Goal: Use online tool/utility: Utilize a website feature to perform a specific function

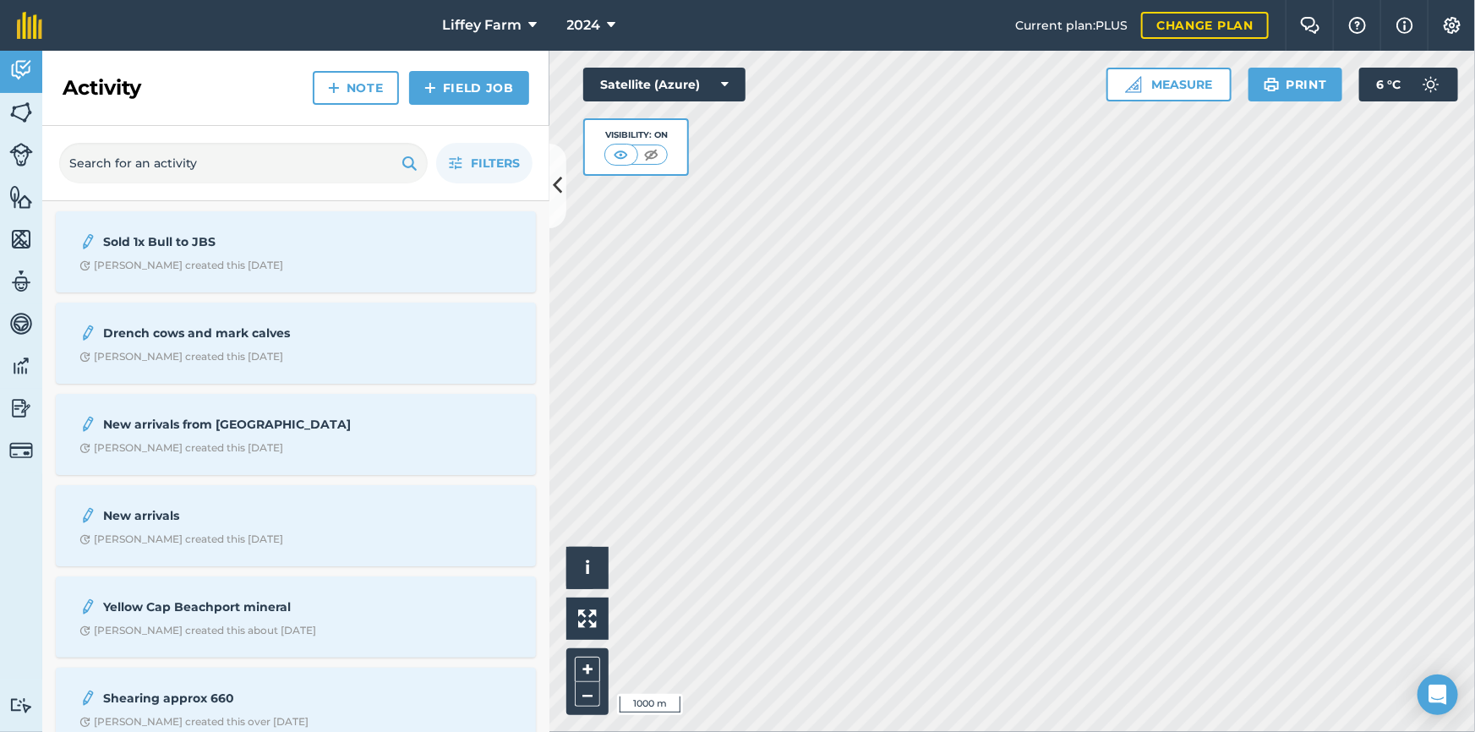
click at [708, 161] on div "Hello i © 2025 TomTom, Microsoft 1000 m + – Satellite (Azure) Visibility: On Me…" at bounding box center [1011, 391] width 925 height 681
click at [1188, 90] on button "Measure" at bounding box center [1168, 85] width 125 height 34
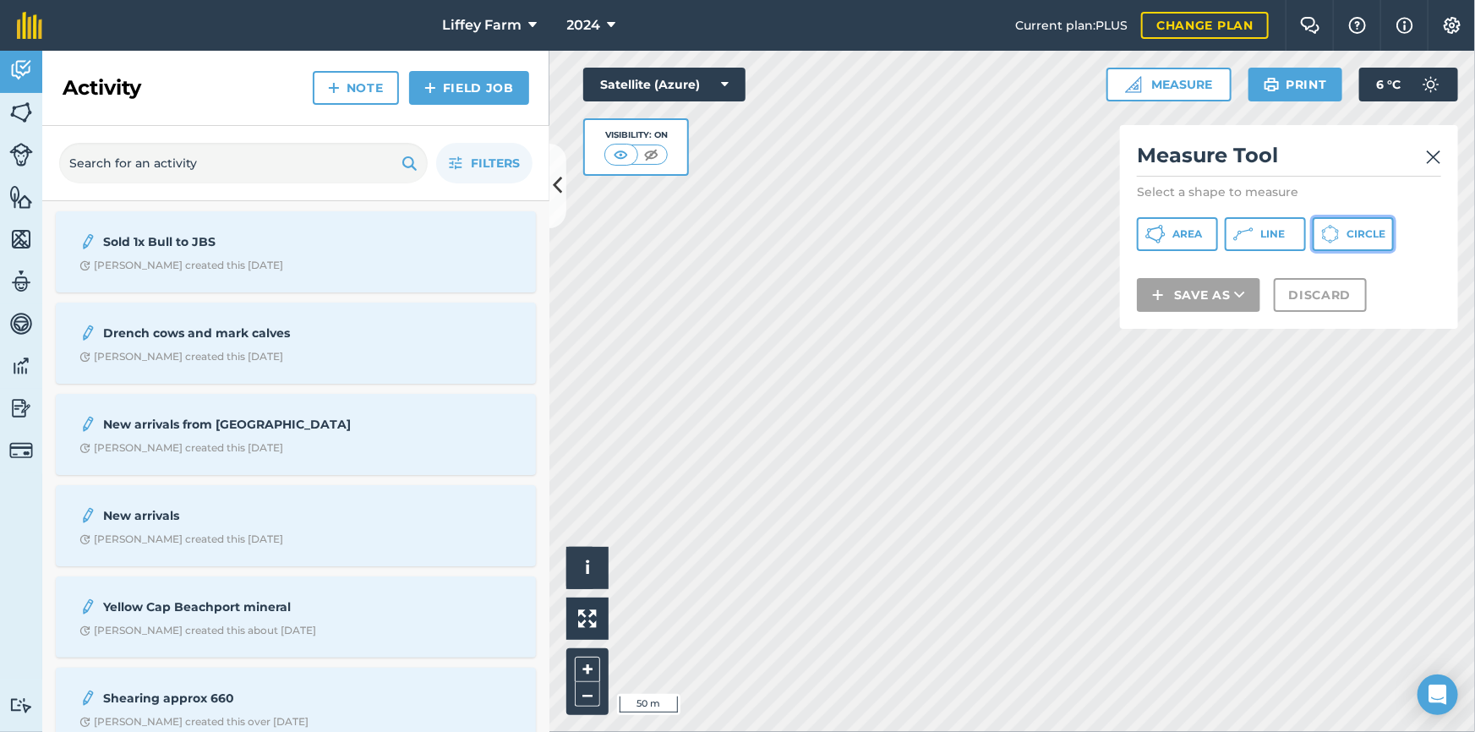
drag, startPoint x: 1321, startPoint y: 233, endPoint x: 1331, endPoint y: 234, distance: 10.2
click at [1323, 233] on icon at bounding box center [1330, 234] width 19 height 19
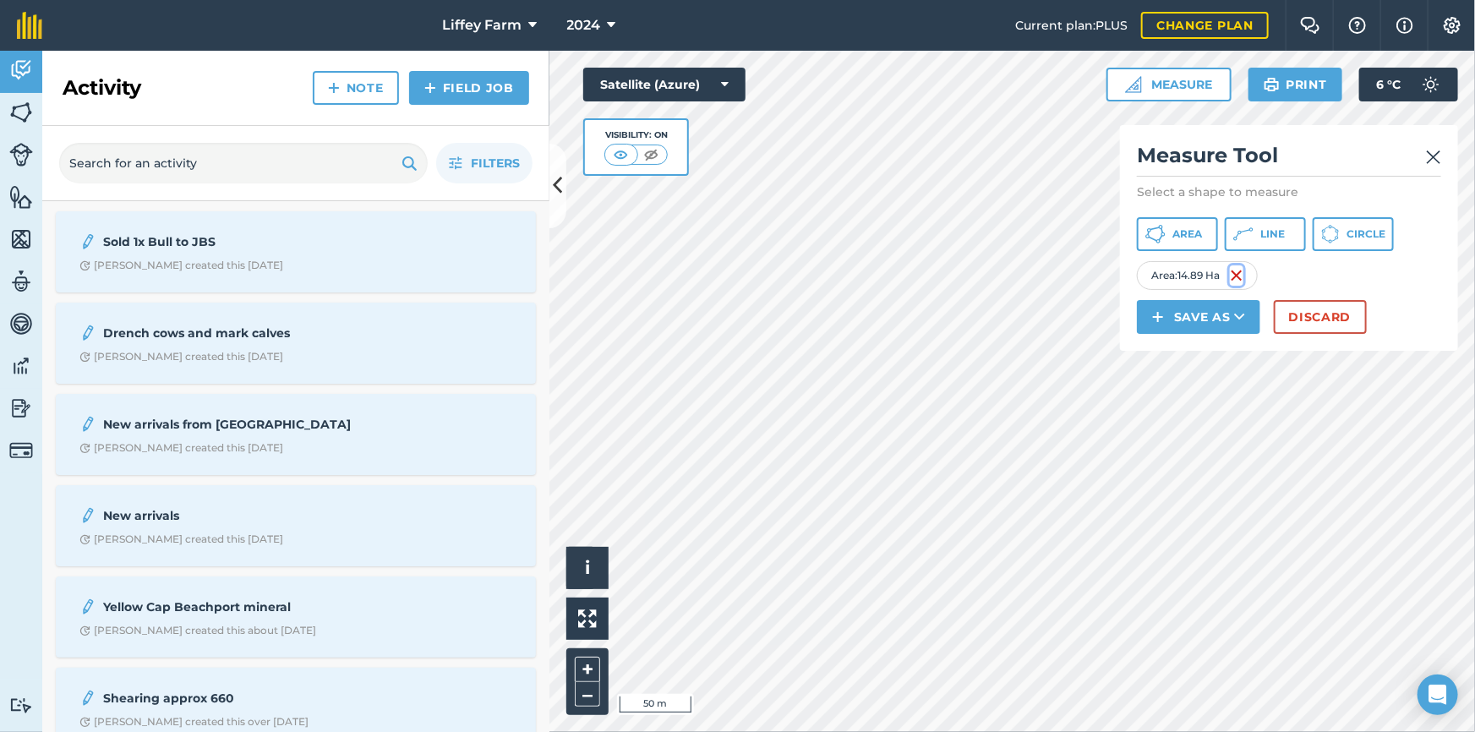
click at [1241, 265] on img at bounding box center [1237, 275] width 14 height 20
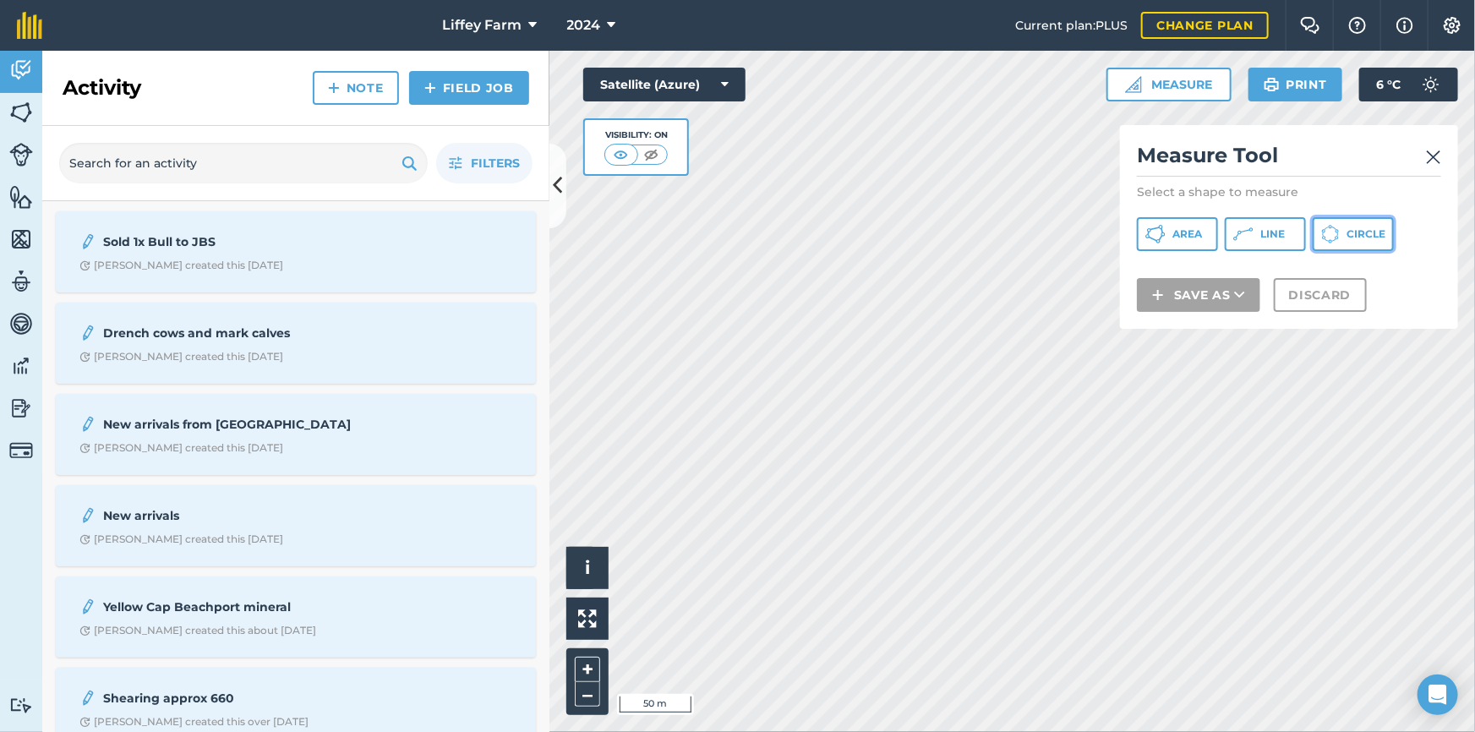
click at [1341, 234] on button "Circle" at bounding box center [1352, 234] width 81 height 34
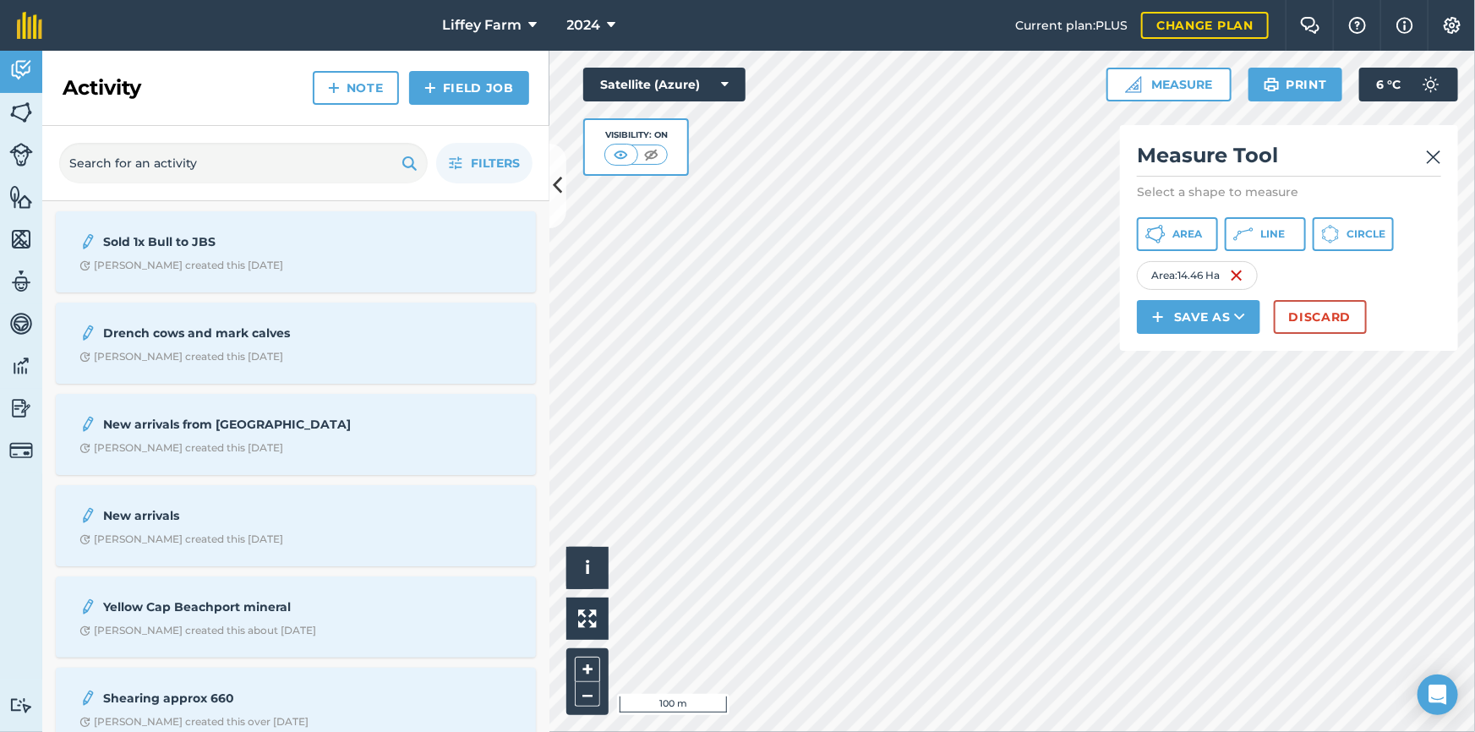
click at [878, 247] on div at bounding box center [1011, 391] width 925 height 681
click at [1380, 233] on span "Circle" at bounding box center [1365, 234] width 39 height 14
click at [1474, 466] on html "Liffey Farm 2024 Current plan : PLUS Change plan Farm Chat Help Info Settings L…" at bounding box center [737, 366] width 1475 height 732
click at [1385, 275] on img at bounding box center [1379, 275] width 14 height 20
click at [1367, 241] on button "Circle" at bounding box center [1352, 234] width 81 height 34
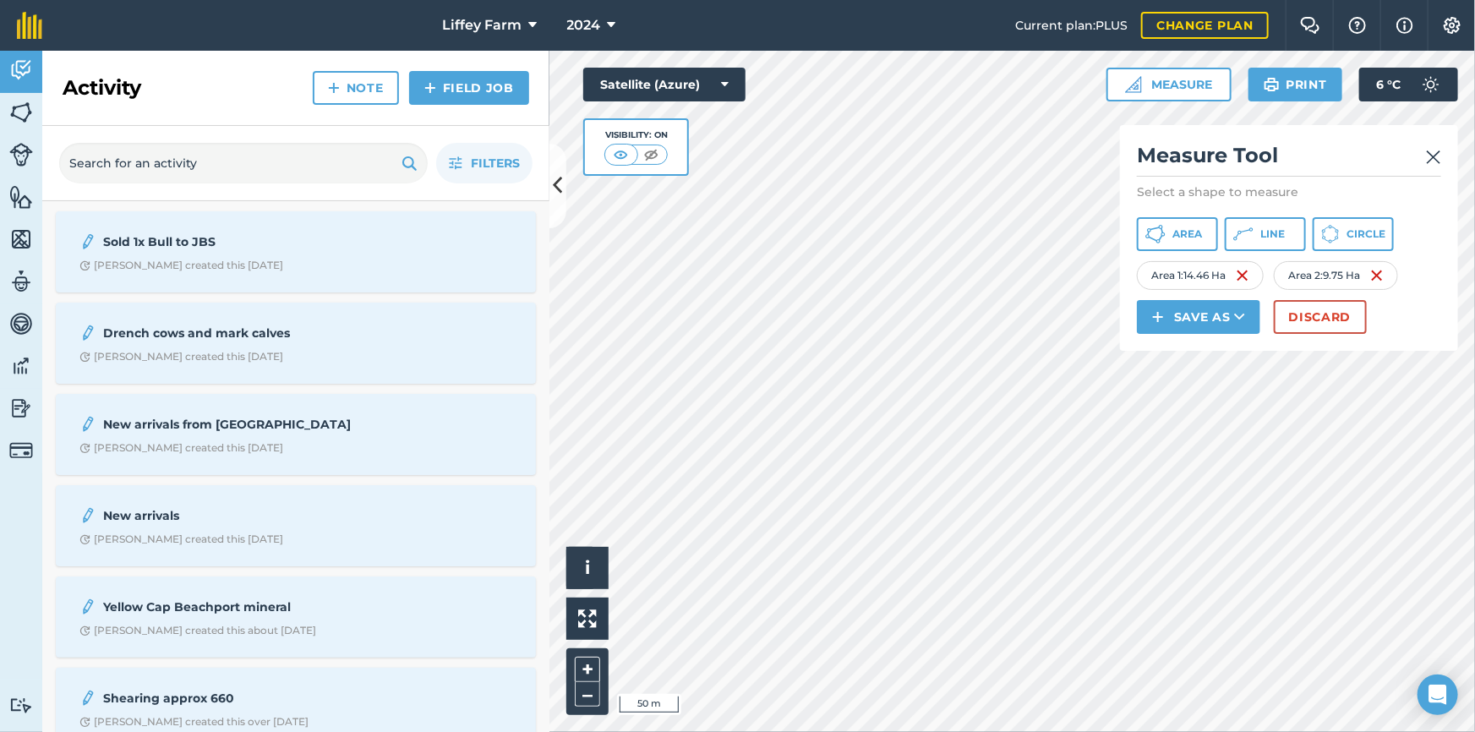
click at [1125, 731] on html "Liffey Farm 2024 Current plan : PLUS Change plan Farm Chat Help Info Settings L…" at bounding box center [737, 366] width 1475 height 732
click at [1143, 313] on div "Click to start drawing i © 2025 TomTom, Microsoft 50 m + – Satellite (Azure) Vi…" at bounding box center [1011, 391] width 925 height 681
click at [1346, 228] on span "Circle" at bounding box center [1365, 234] width 39 height 14
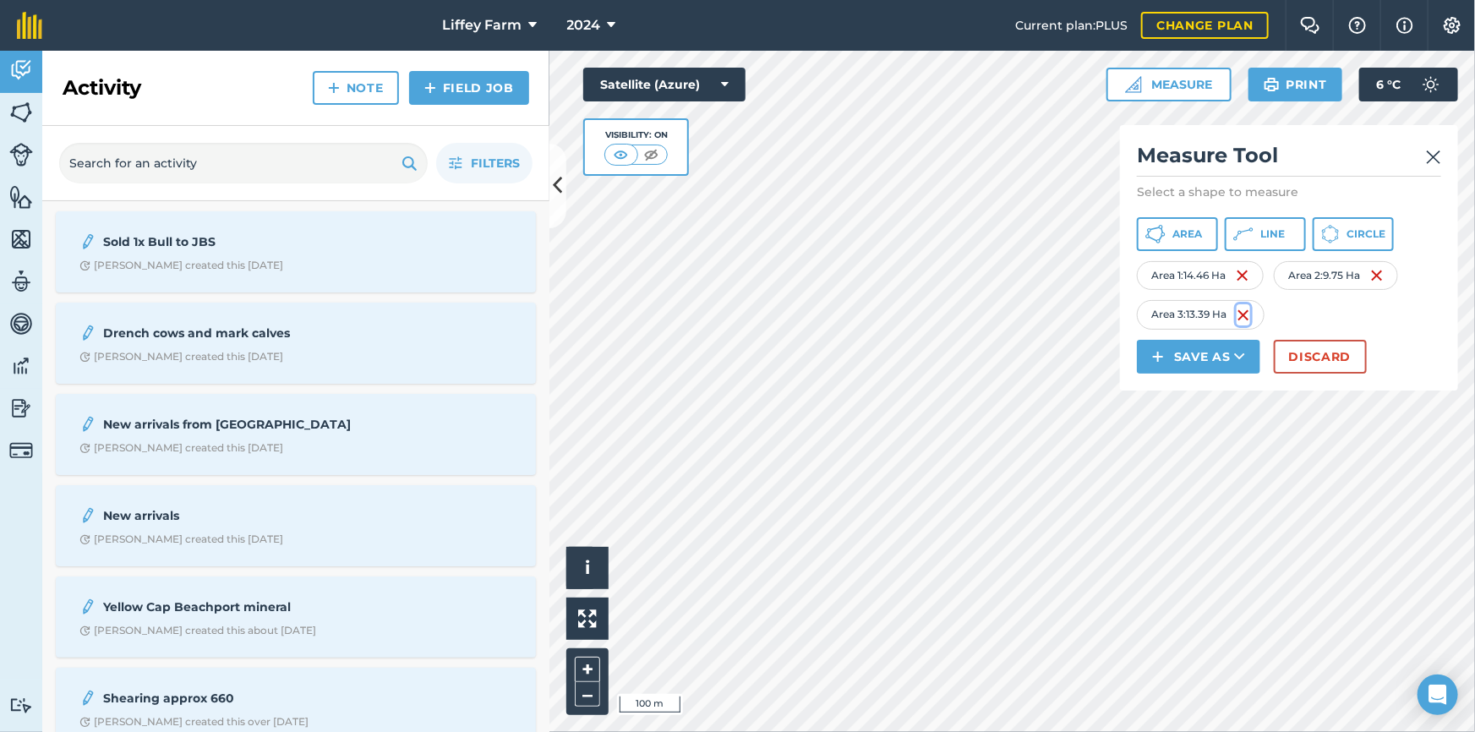
click at [1246, 319] on img at bounding box center [1243, 315] width 14 height 20
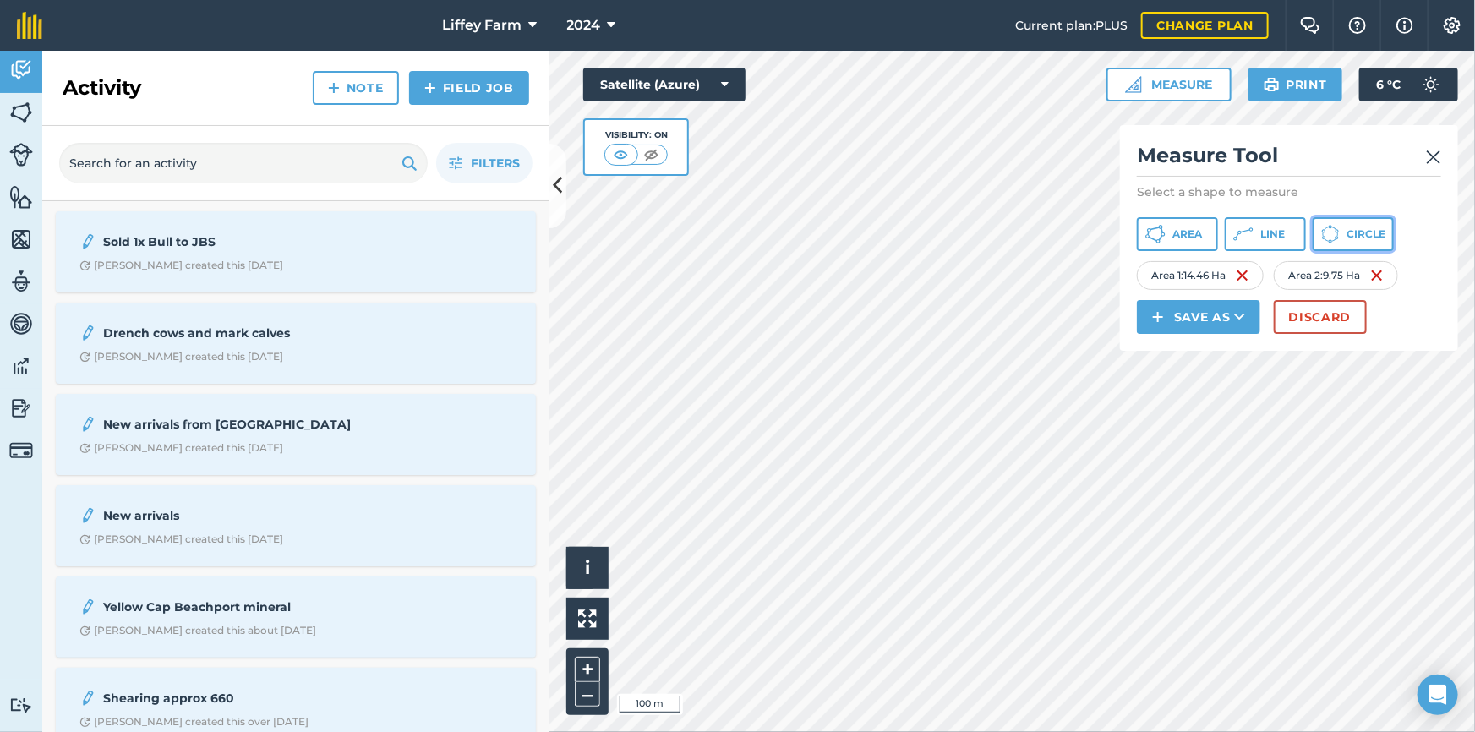
click at [1372, 227] on span "Circle" at bounding box center [1365, 234] width 39 height 14
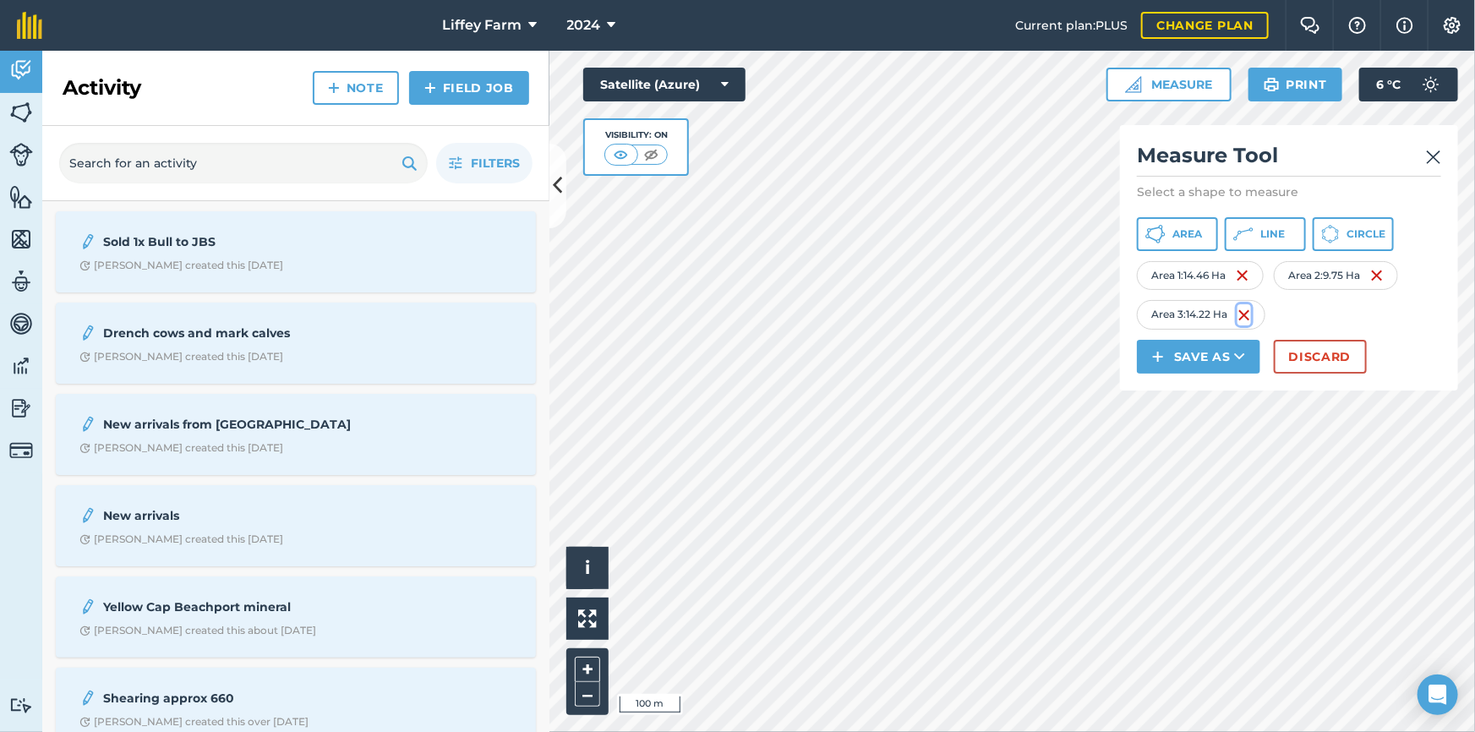
click at [1244, 317] on img at bounding box center [1244, 315] width 14 height 20
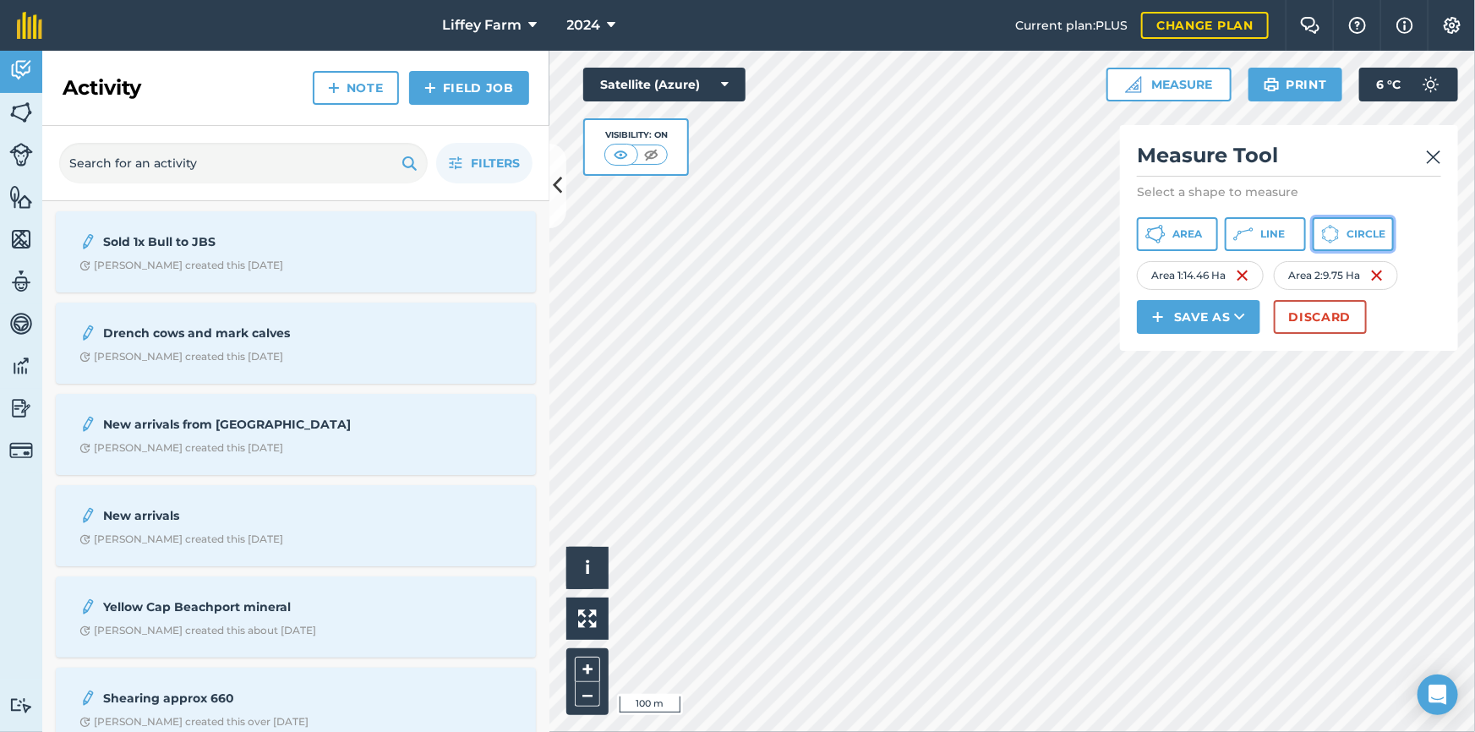
click at [1361, 236] on span "Circle" at bounding box center [1365, 234] width 39 height 14
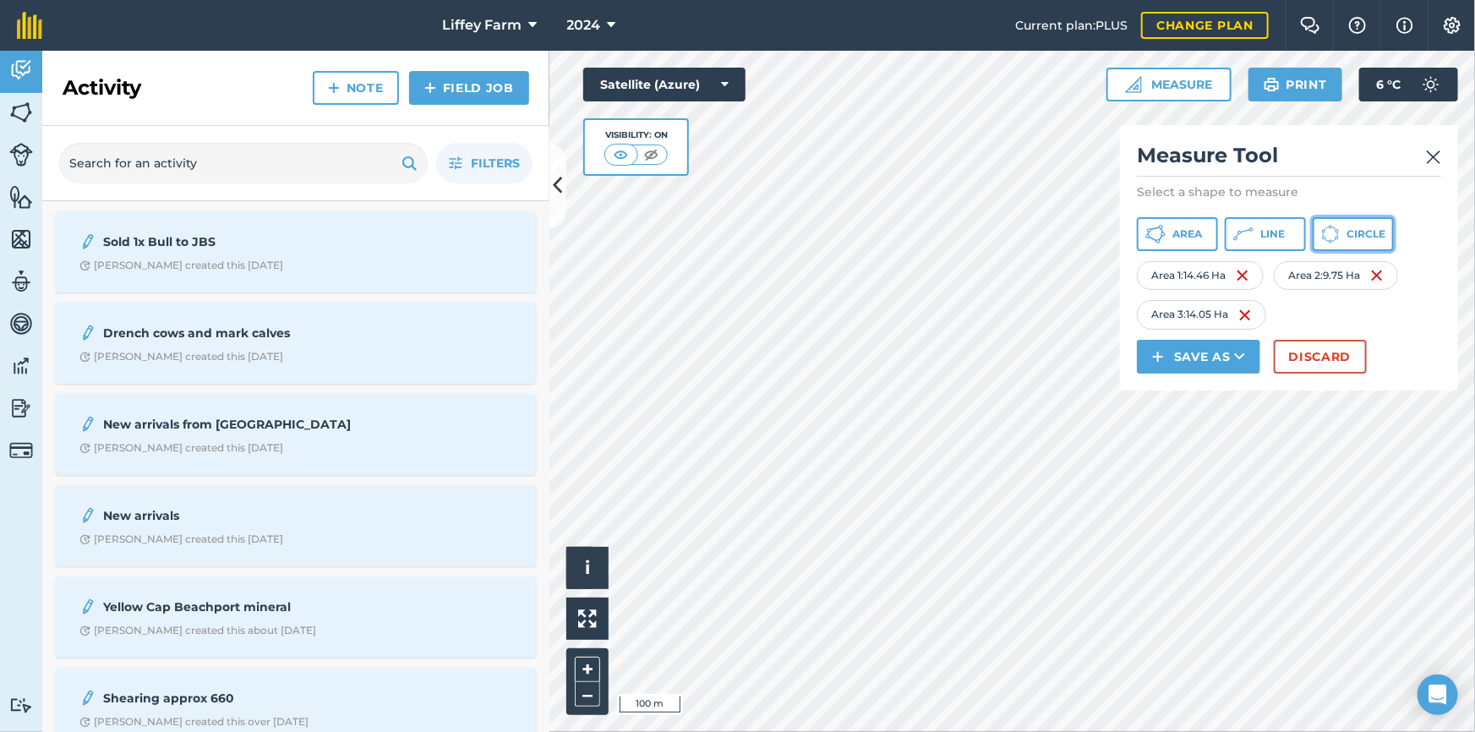
click at [1328, 245] on button "Circle" at bounding box center [1352, 234] width 81 height 34
click at [1244, 270] on img at bounding box center [1243, 275] width 14 height 20
click at [1352, 232] on span "Circle" at bounding box center [1365, 234] width 39 height 14
click at [1274, 229] on span "Line" at bounding box center [1272, 234] width 25 height 14
